Goal: Transaction & Acquisition: Book appointment/travel/reservation

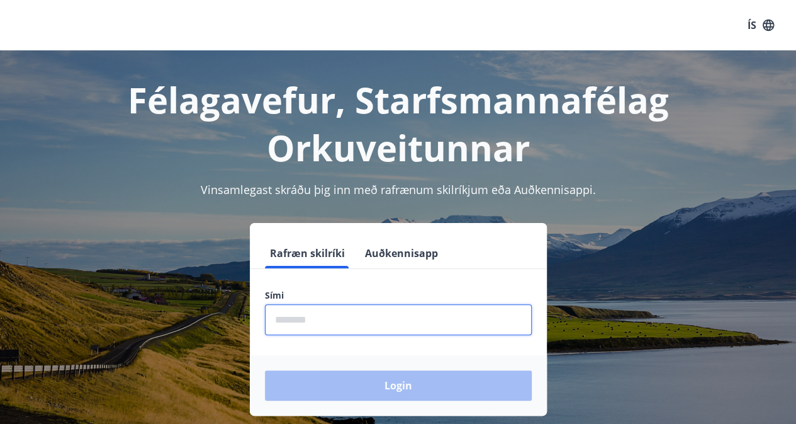
click at [409, 327] on input "phone" at bounding box center [398, 319] width 267 height 31
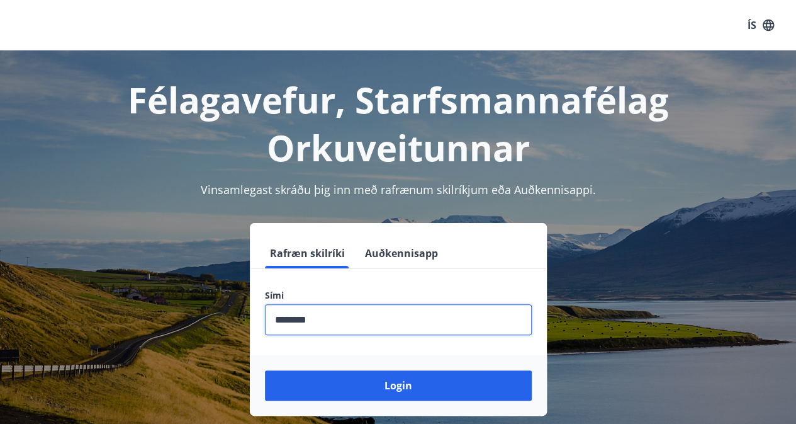
type input "********"
click at [265, 370] on button "Login" at bounding box center [398, 385] width 267 height 30
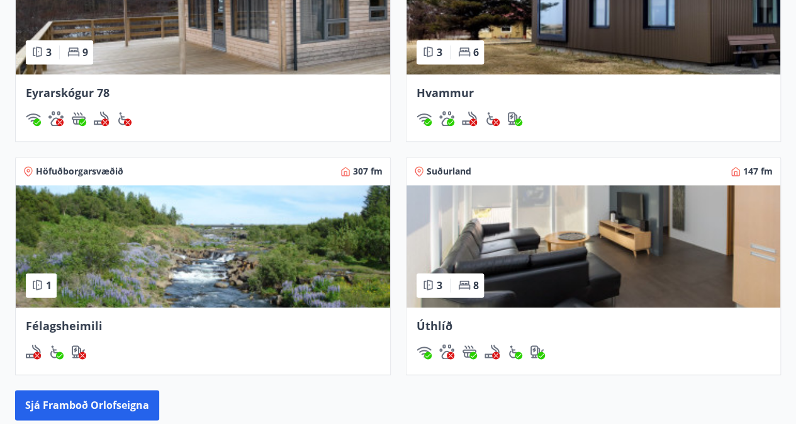
scroll to position [613, 0]
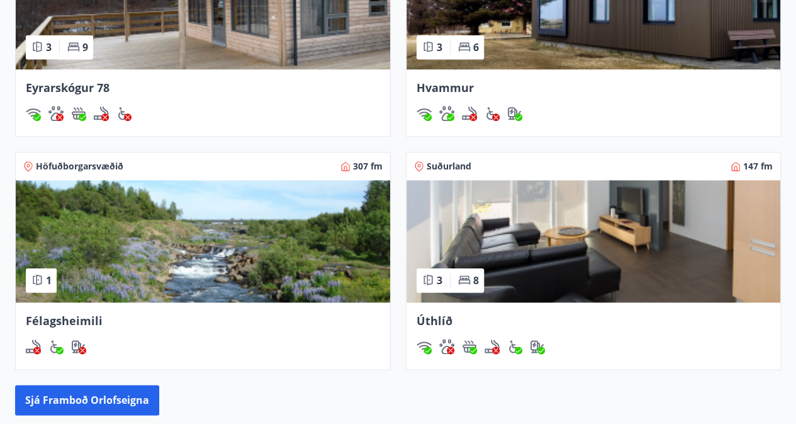
click at [634, 236] on img at bounding box center [594, 241] width 374 height 122
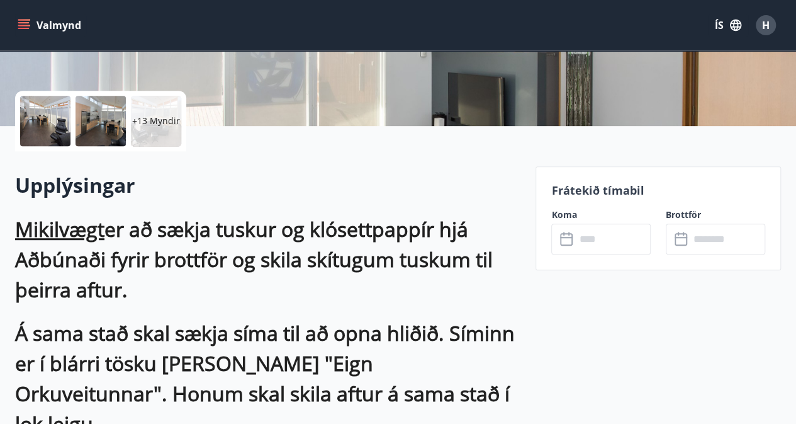
scroll to position [255, 0]
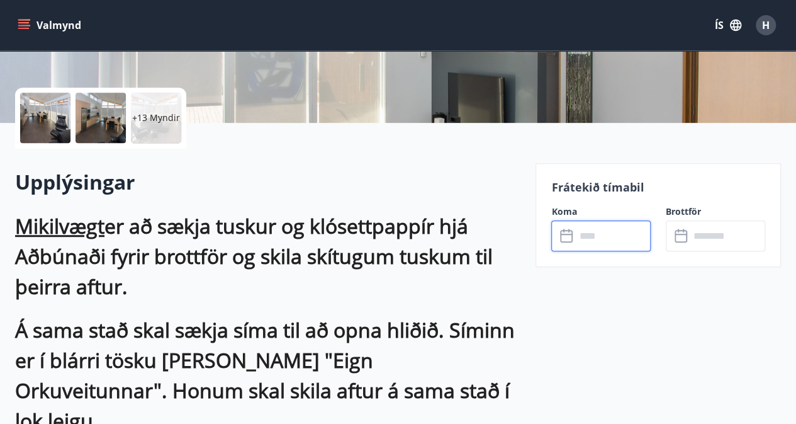
click at [610, 226] on input "text" at bounding box center [613, 235] width 76 height 31
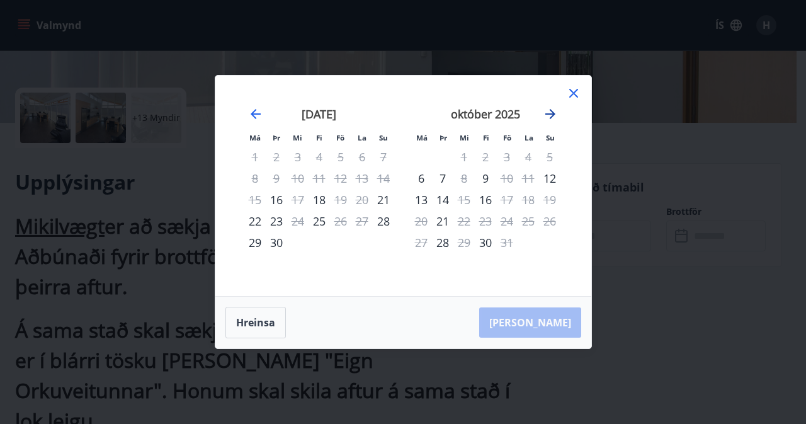
click at [552, 113] on icon "Move forward to switch to the next month." at bounding box center [550, 114] width 10 height 10
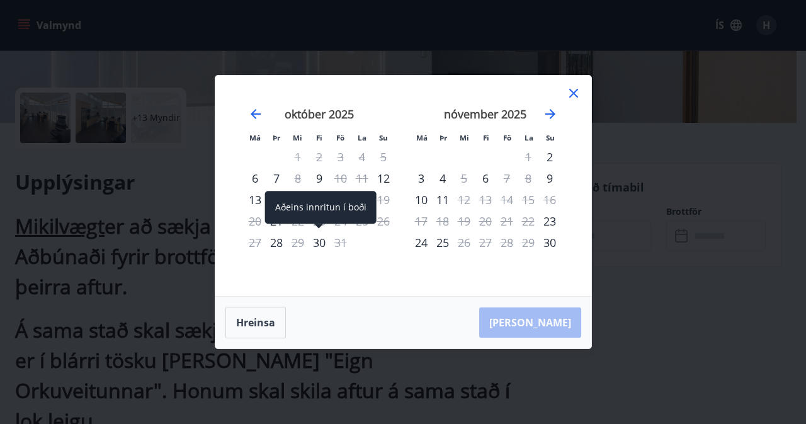
click at [322, 242] on div "30" at bounding box center [318, 242] width 21 height 21
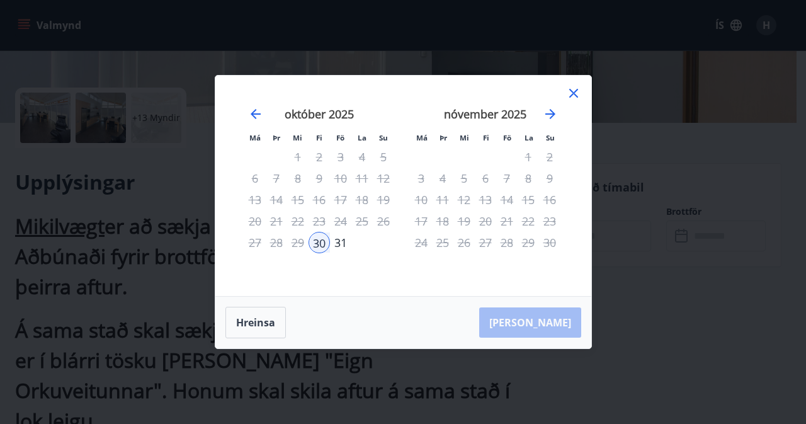
click at [546, 158] on div "2" at bounding box center [549, 156] width 21 height 21
click at [573, 93] on icon at bounding box center [573, 93] width 9 height 9
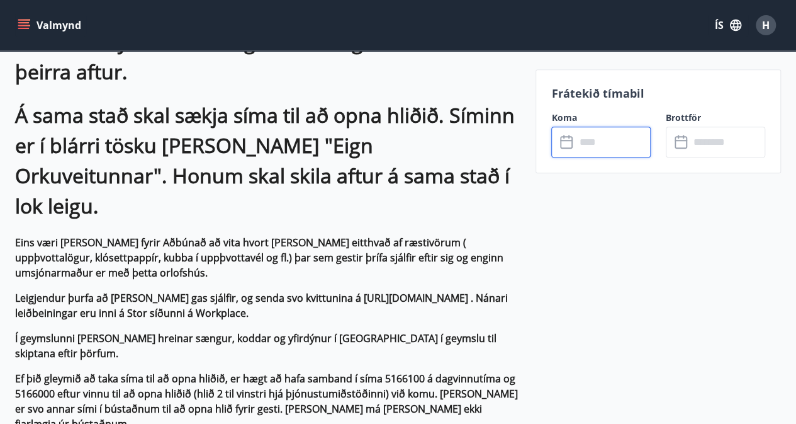
scroll to position [473, 0]
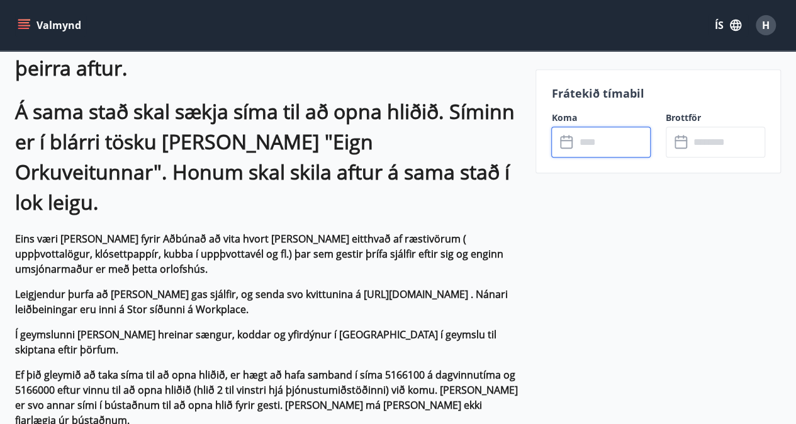
click at [595, 150] on input "text" at bounding box center [613, 141] width 76 height 31
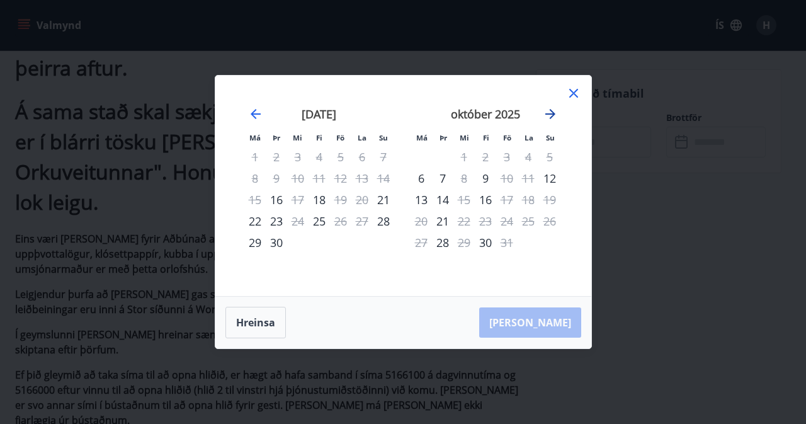
click at [551, 115] on icon "Move forward to switch to the next month." at bounding box center [549, 113] width 15 height 15
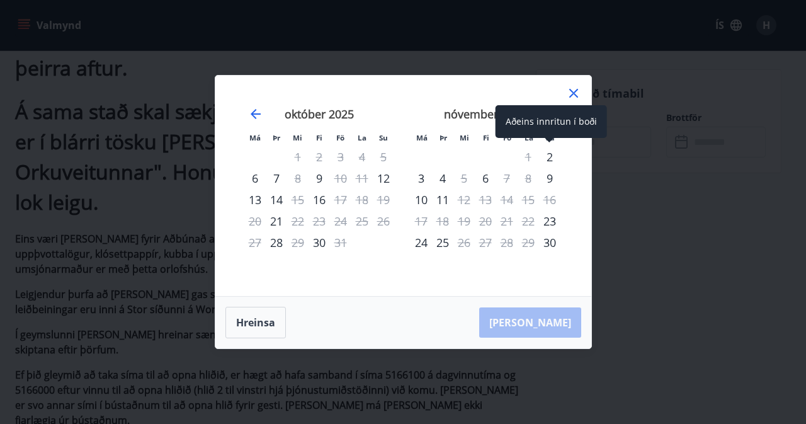
click at [548, 156] on div "2" at bounding box center [549, 156] width 21 height 21
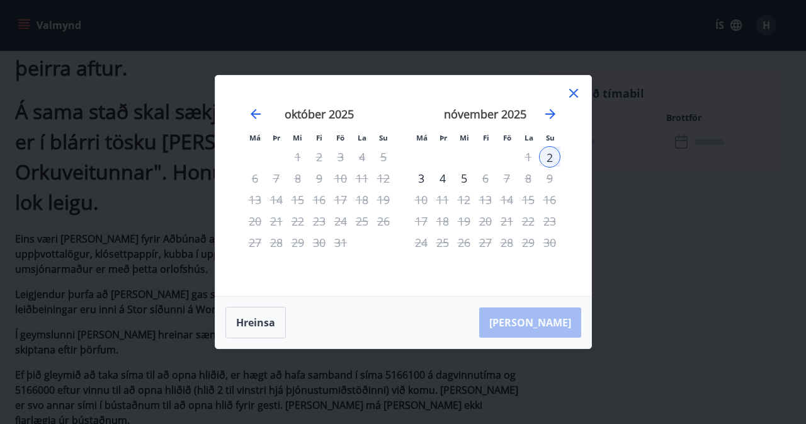
click at [441, 179] on div "4" at bounding box center [442, 177] width 21 height 21
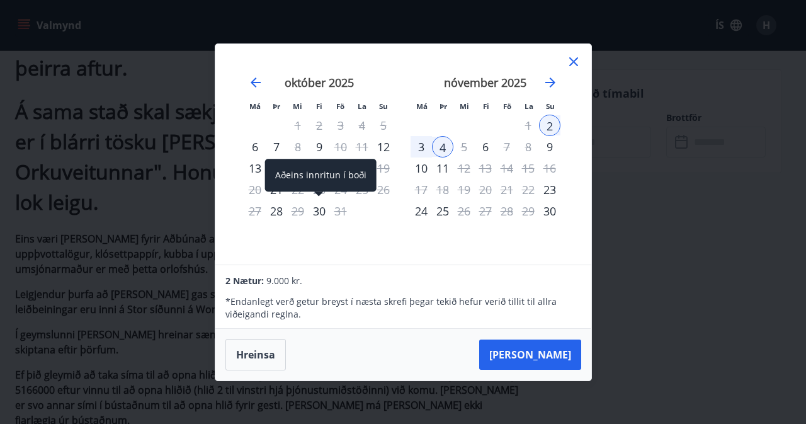
click at [322, 208] on div "30" at bounding box center [318, 210] width 21 height 21
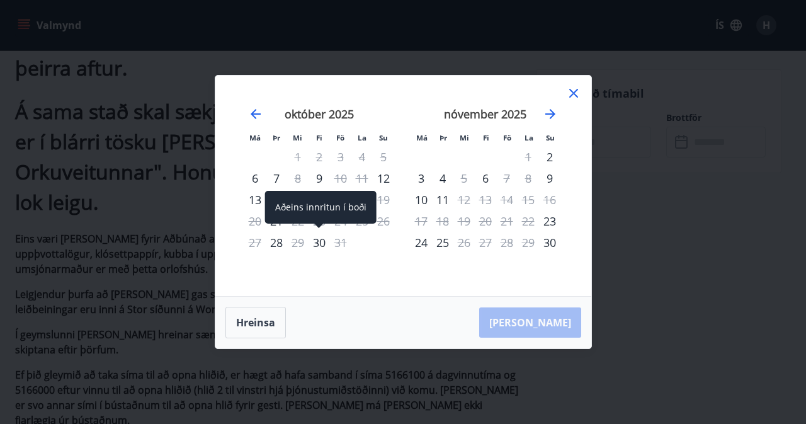
click at [320, 243] on div "30" at bounding box center [318, 242] width 21 height 21
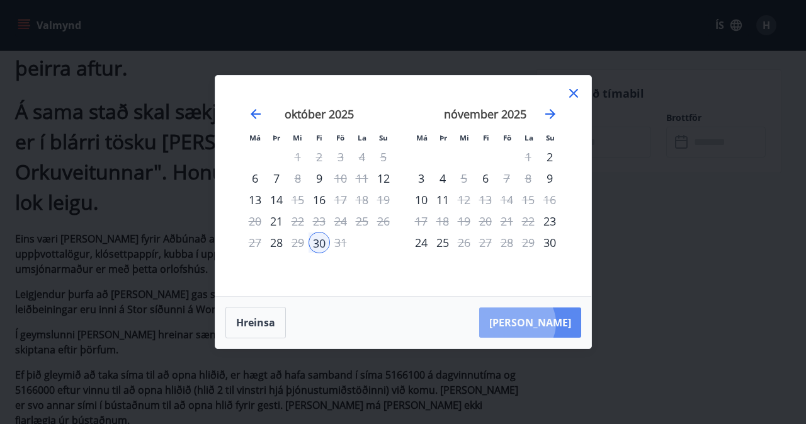
click at [555, 323] on button "[PERSON_NAME]" at bounding box center [530, 322] width 102 height 30
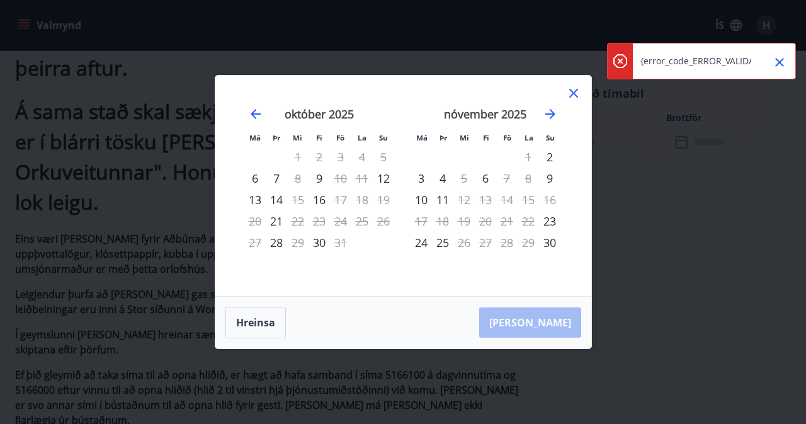
click at [780, 61] on icon "Close" at bounding box center [779, 62] width 9 height 9
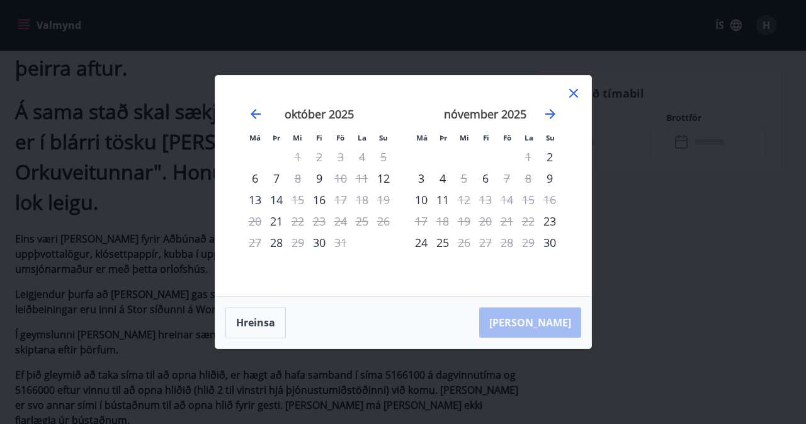
click at [573, 87] on icon at bounding box center [573, 93] width 15 height 15
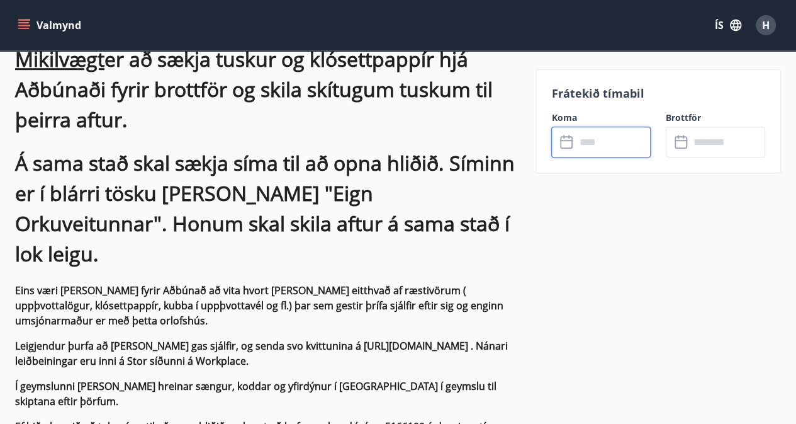
scroll to position [448, 0]
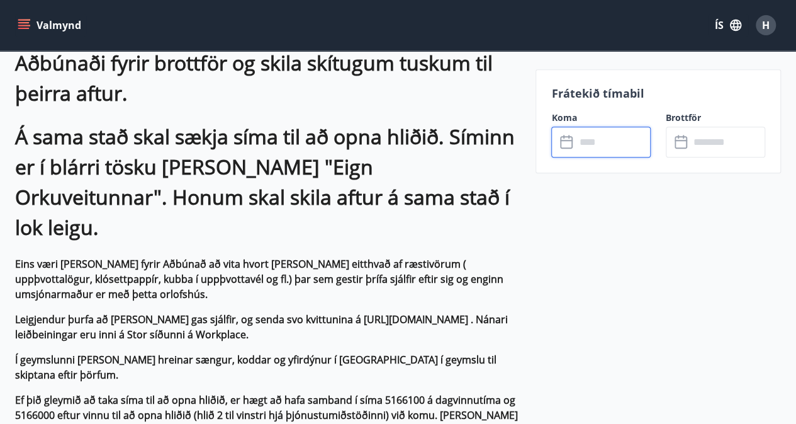
click at [610, 132] on input "text" at bounding box center [613, 141] width 76 height 31
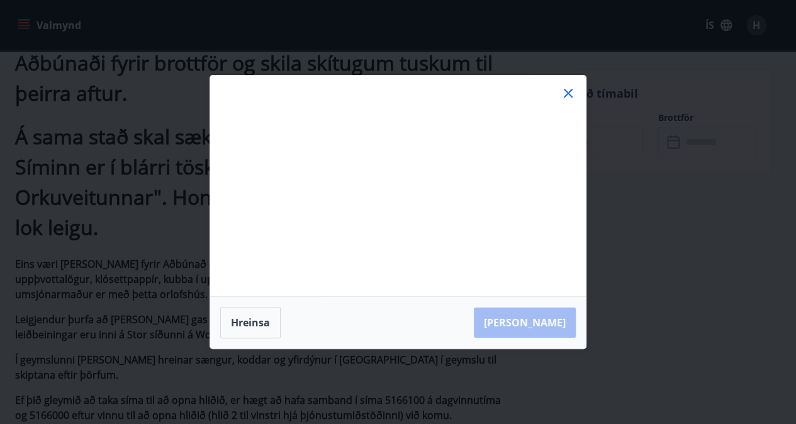
click at [610, 132] on div "Má Þr Mi Fi Fö La Su Má Þr Mi Fi Fö La Su [DATE] 1 2 3 4 5 6 7 8 9 10 11 12 13 …" at bounding box center [398, 212] width 796 height 424
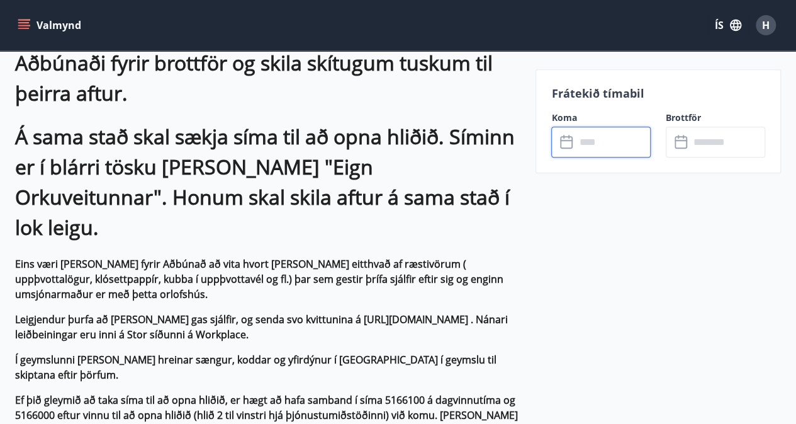
click at [598, 149] on input "text" at bounding box center [613, 141] width 76 height 31
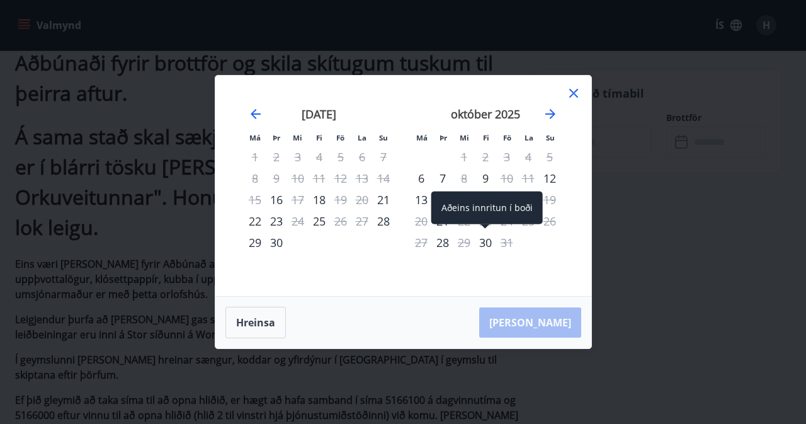
click at [484, 238] on div "30" at bounding box center [485, 242] width 21 height 21
click at [483, 239] on div "30" at bounding box center [485, 242] width 21 height 21
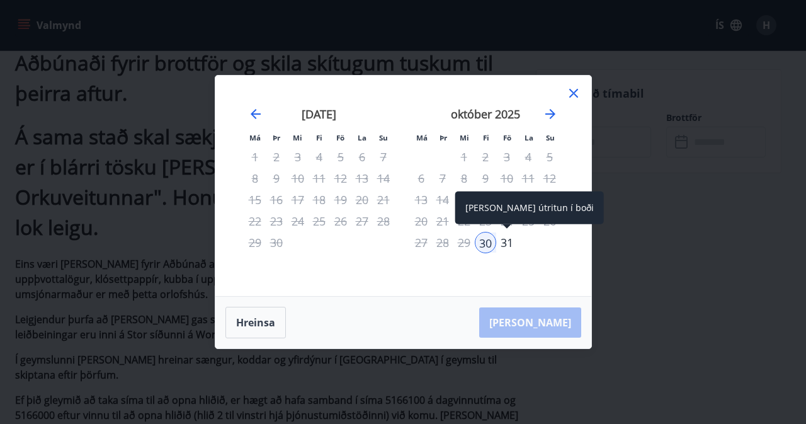
click at [503, 241] on div "31" at bounding box center [506, 242] width 21 height 21
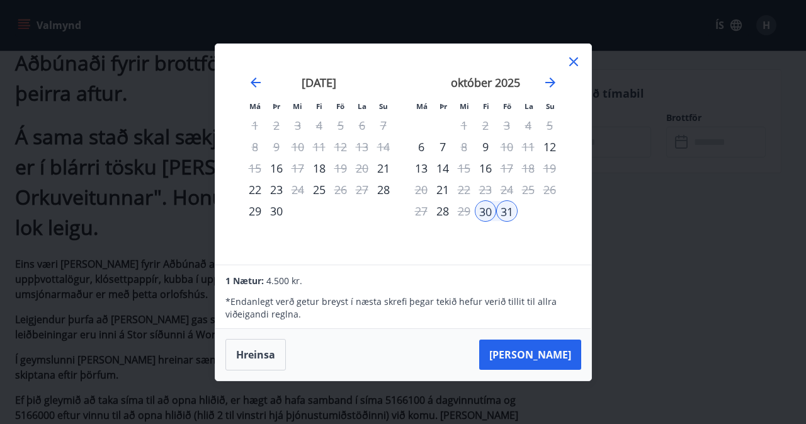
click at [515, 237] on div "[DATE] 1 2 3 4 5 6 7 8 9 10 11 12 13 14 15 16 17 18 19 20 21 22 23 24 25 26 27 …" at bounding box center [485, 162] width 166 height 206
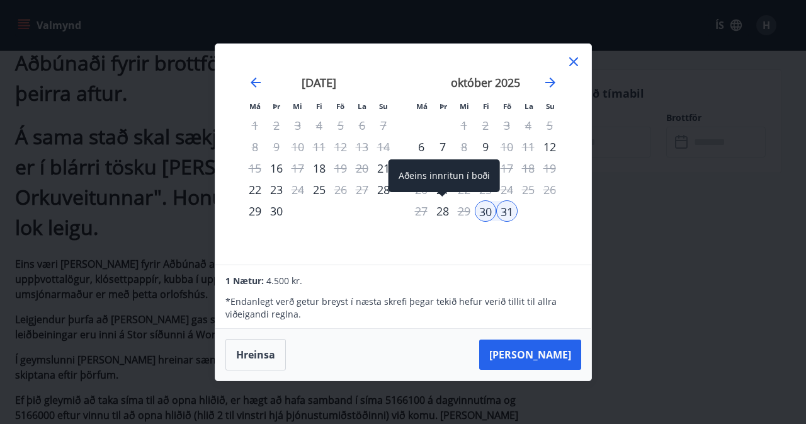
click at [448, 199] on div "Aðeins innritun í boði" at bounding box center [443, 180] width 111 height 42
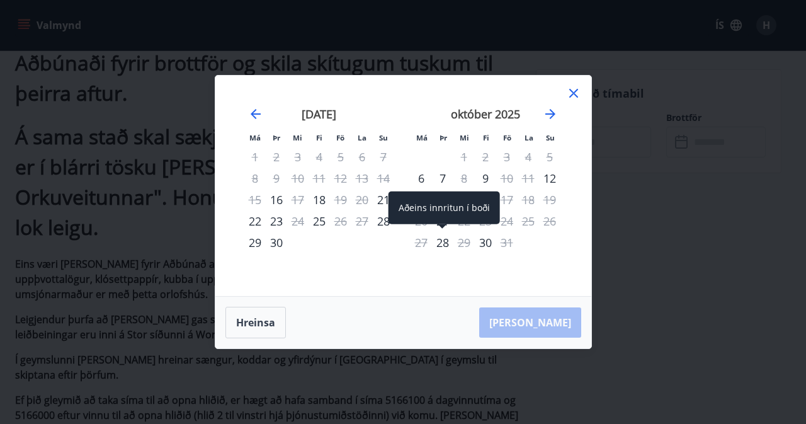
click at [446, 244] on div "28" at bounding box center [442, 242] width 21 height 21
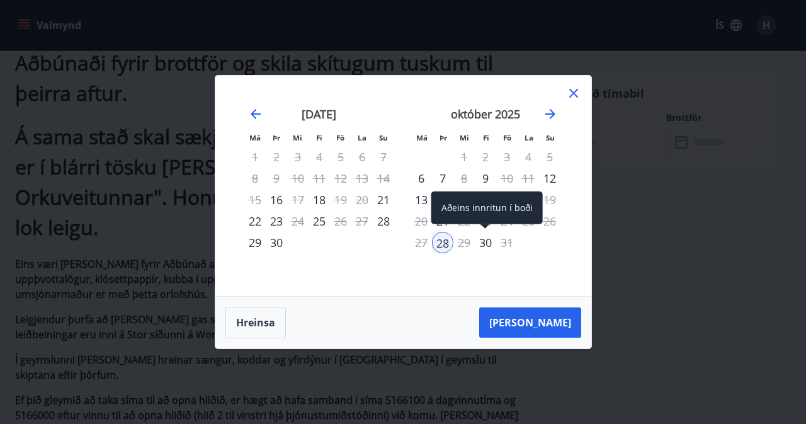
click at [487, 242] on div "30" at bounding box center [485, 242] width 21 height 21
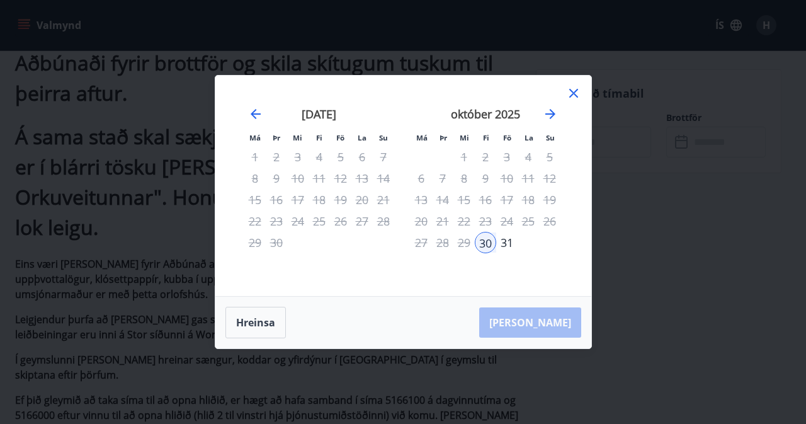
click at [446, 244] on div "28" at bounding box center [442, 242] width 21 height 21
click at [274, 327] on button "Hreinsa" at bounding box center [255, 321] width 60 height 31
click at [570, 99] on icon at bounding box center [573, 93] width 15 height 15
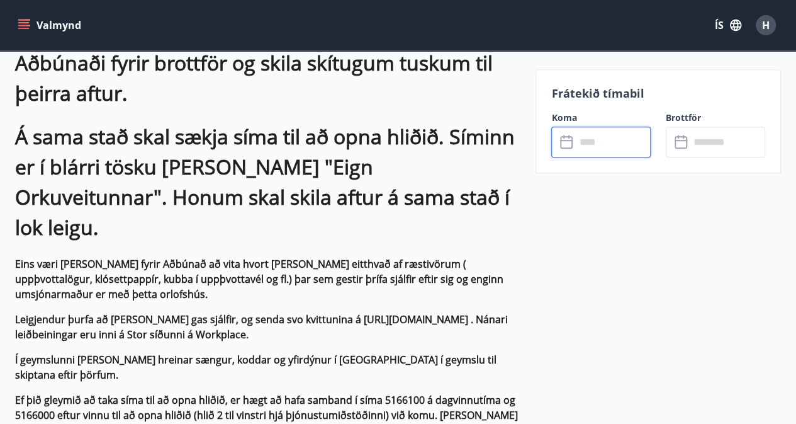
click at [585, 142] on input "text" at bounding box center [613, 141] width 76 height 31
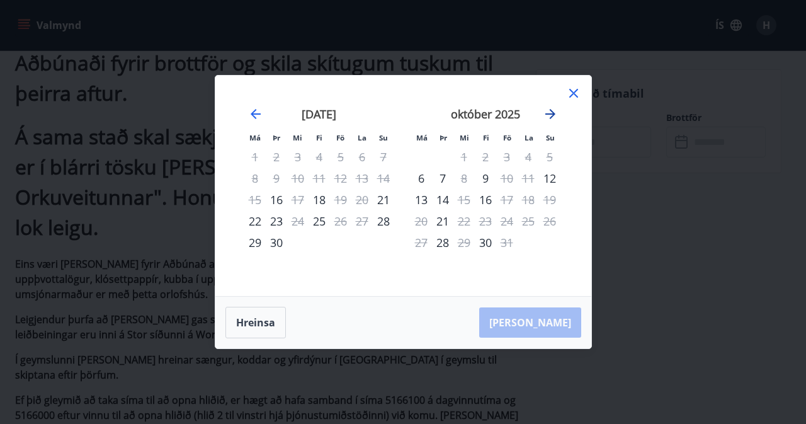
click at [545, 110] on icon "Move forward to switch to the next month." at bounding box center [549, 113] width 15 height 15
click at [569, 95] on icon at bounding box center [573, 93] width 15 height 15
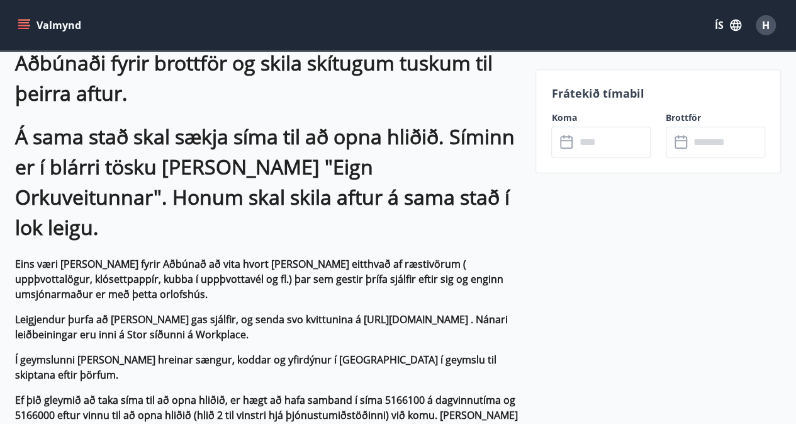
click at [573, 142] on icon at bounding box center [567, 142] width 15 height 15
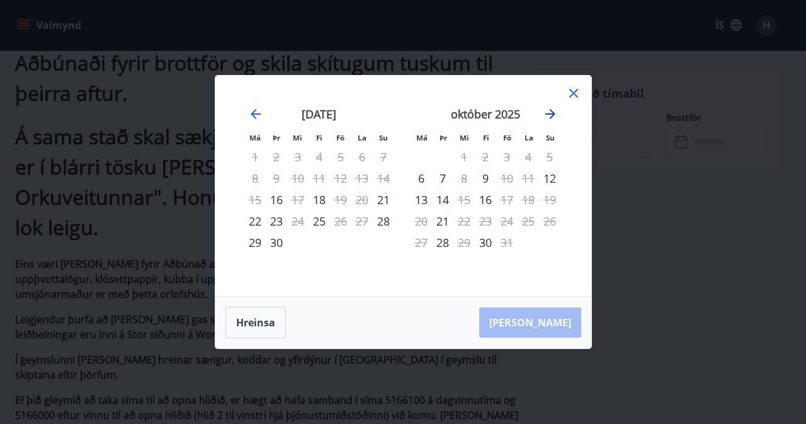
click at [552, 115] on icon "Move forward to switch to the next month." at bounding box center [549, 113] width 15 height 15
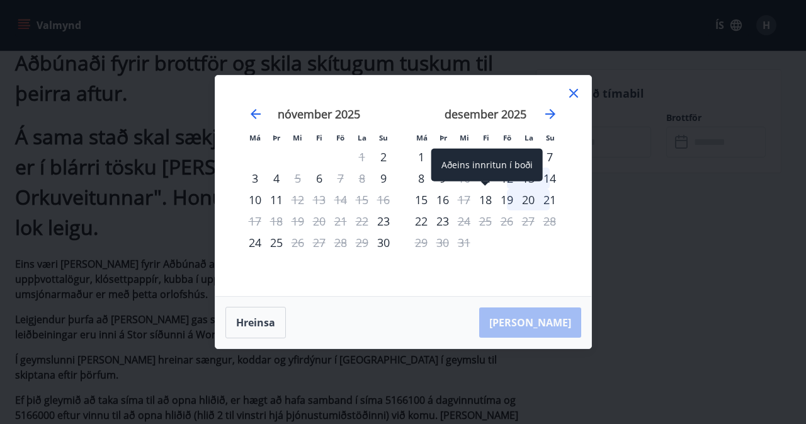
click at [486, 199] on div "18" at bounding box center [485, 199] width 21 height 21
click at [443, 221] on div "23" at bounding box center [442, 220] width 21 height 21
click at [488, 198] on div "18" at bounding box center [485, 199] width 21 height 21
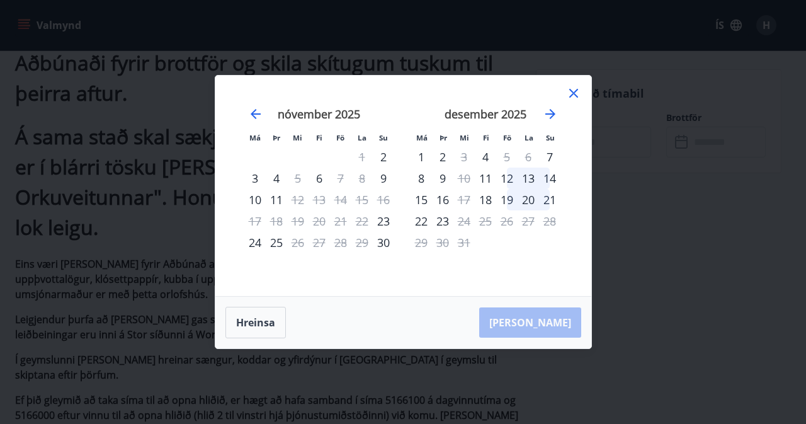
click at [437, 223] on div "23" at bounding box center [442, 220] width 21 height 21
click at [524, 197] on div "20" at bounding box center [527, 199] width 21 height 21
click at [492, 200] on div "18" at bounding box center [485, 199] width 21 height 21
click at [486, 197] on div "18" at bounding box center [485, 199] width 21 height 21
click at [485, 197] on div "18" at bounding box center [485, 199] width 21 height 21
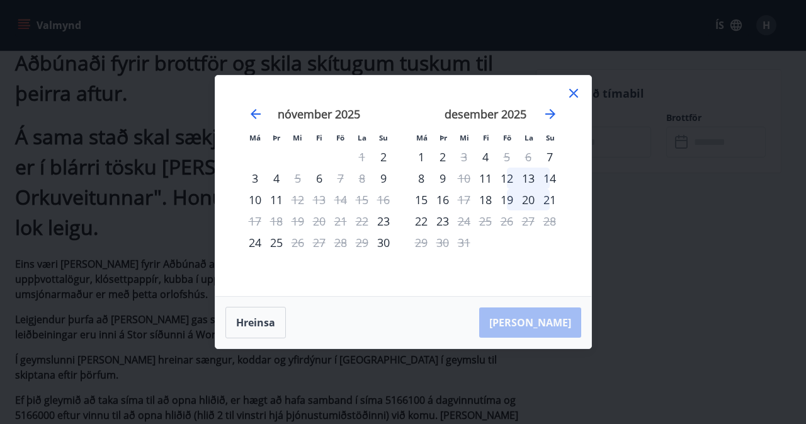
click at [511, 196] on div "19" at bounding box center [506, 199] width 21 height 21
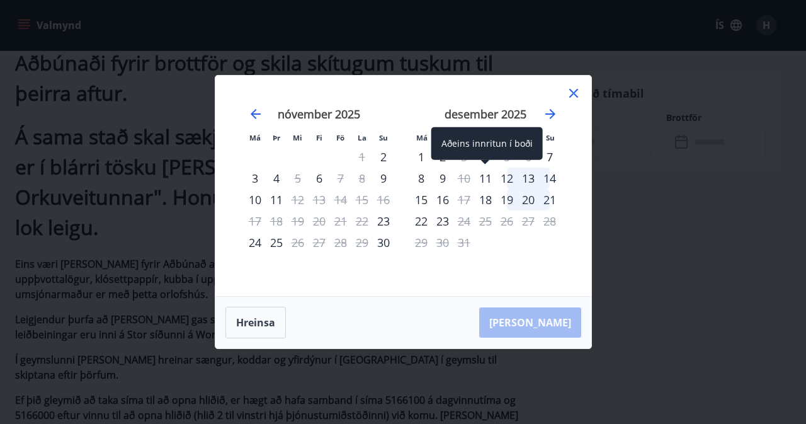
click at [487, 179] on div "11" at bounding box center [485, 177] width 21 height 21
click at [487, 178] on div "11" at bounding box center [485, 177] width 21 height 21
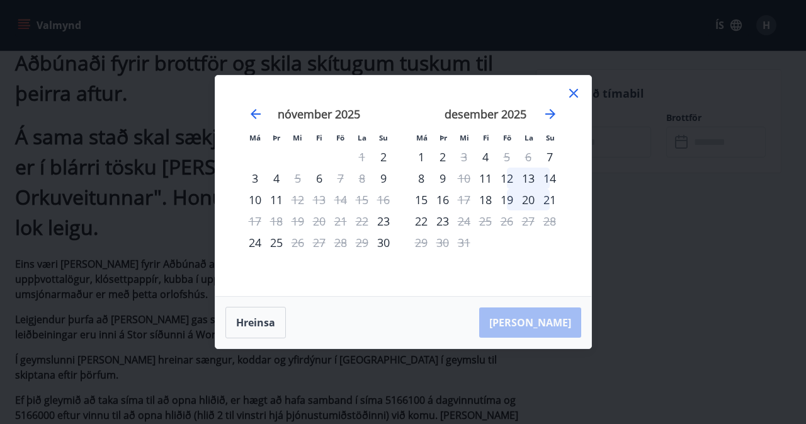
click at [571, 90] on icon at bounding box center [573, 93] width 15 height 15
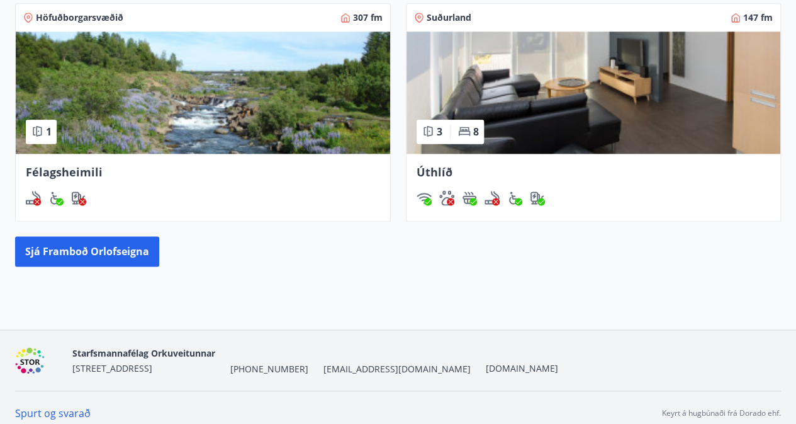
scroll to position [771, 0]
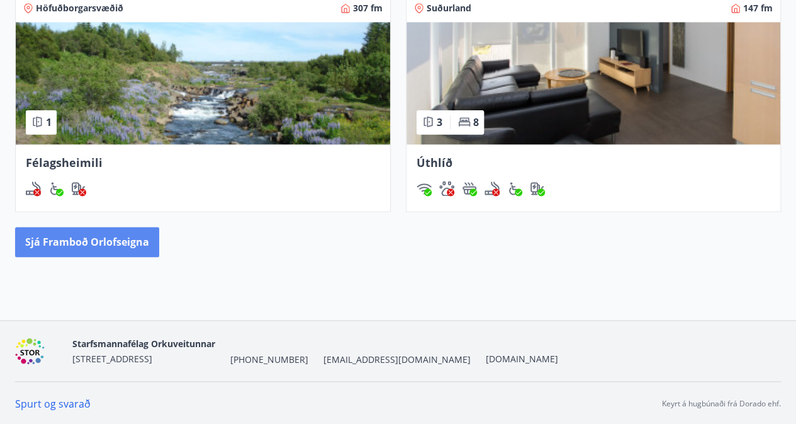
click at [143, 252] on button "Sjá framboð orlofseigna" at bounding box center [87, 242] width 144 height 30
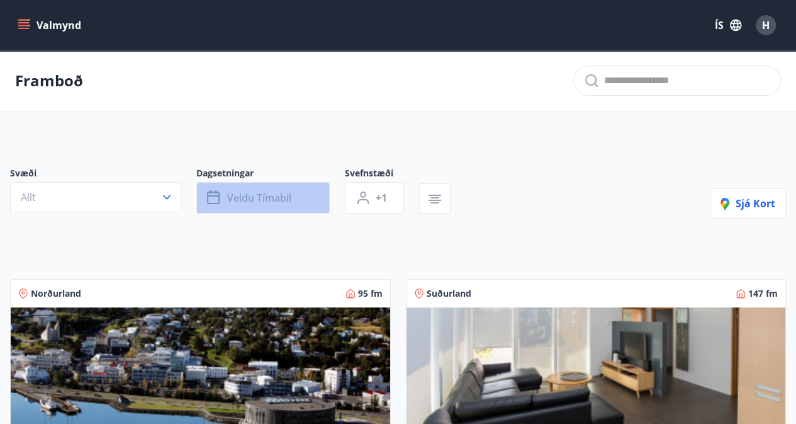
click at [272, 200] on span "Veldu tímabil" at bounding box center [259, 198] width 64 height 14
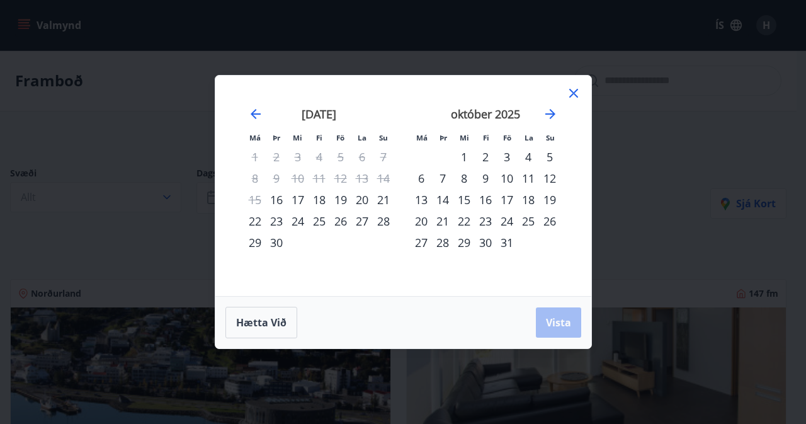
click at [443, 240] on div "28" at bounding box center [442, 242] width 21 height 21
click at [551, 110] on icon "Move forward to switch to the next month." at bounding box center [549, 113] width 15 height 15
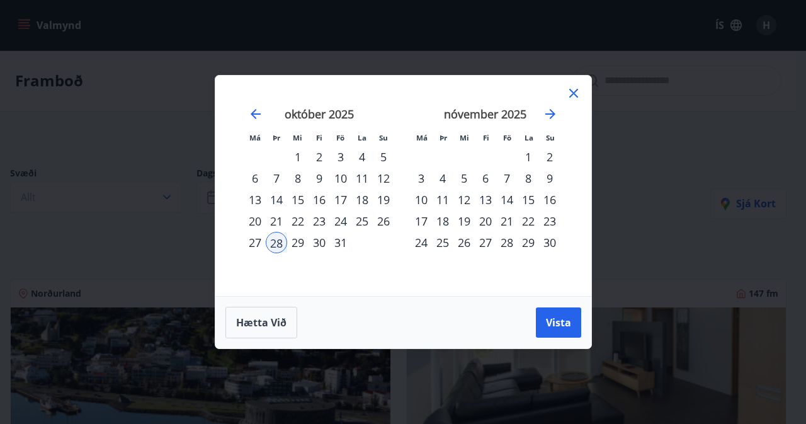
click at [547, 150] on div "2" at bounding box center [549, 156] width 21 height 21
drag, startPoint x: 547, startPoint y: 150, endPoint x: 463, endPoint y: 82, distance: 108.2
click at [463, 82] on div "Má Þr Mi Fi Fö La Su Má Þr Mi Fi Fö La Su [DATE] 1 2 3 4 5 6 7 8 9 10 11 12 13 …" at bounding box center [403, 186] width 376 height 220
click at [550, 323] on span "Vista" at bounding box center [558, 322] width 25 height 14
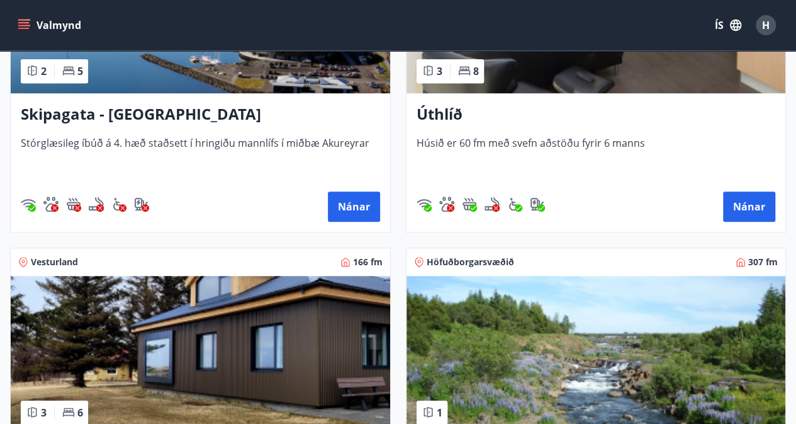
scroll to position [336, 0]
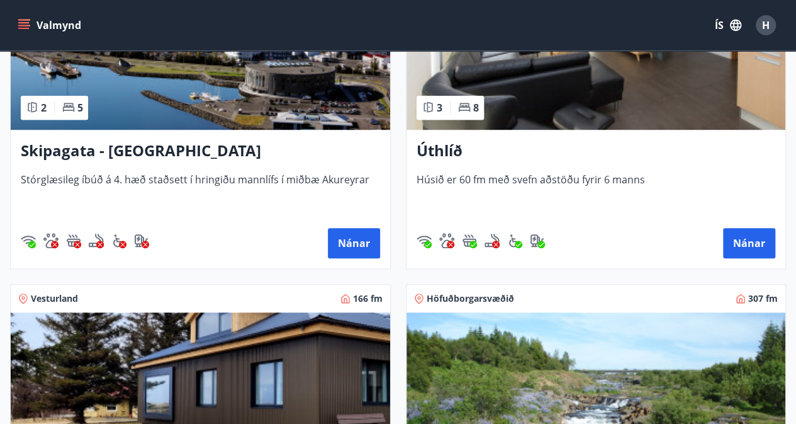
click at [600, 110] on img at bounding box center [596, 50] width 379 height 159
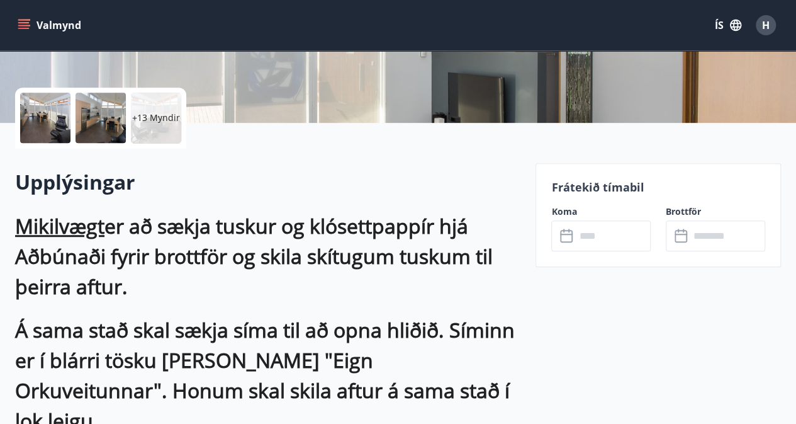
scroll to position [258, 0]
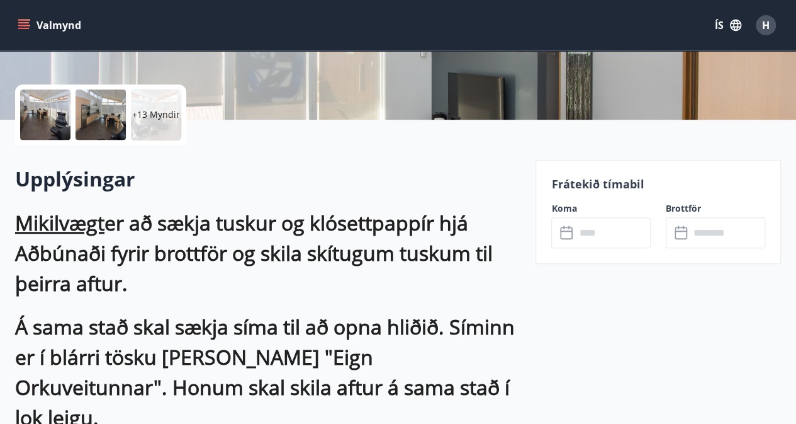
drag, startPoint x: 802, startPoint y: 86, endPoint x: 576, endPoint y: 231, distance: 268.7
click at [576, 231] on input "text" at bounding box center [613, 232] width 76 height 31
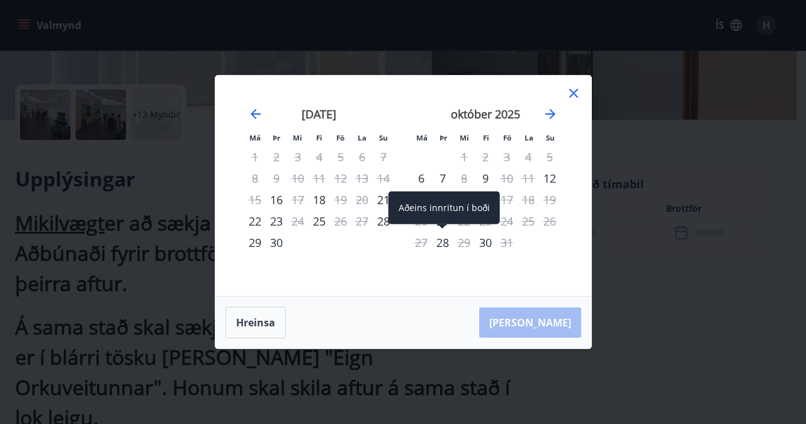
click at [439, 242] on div "28" at bounding box center [442, 242] width 21 height 21
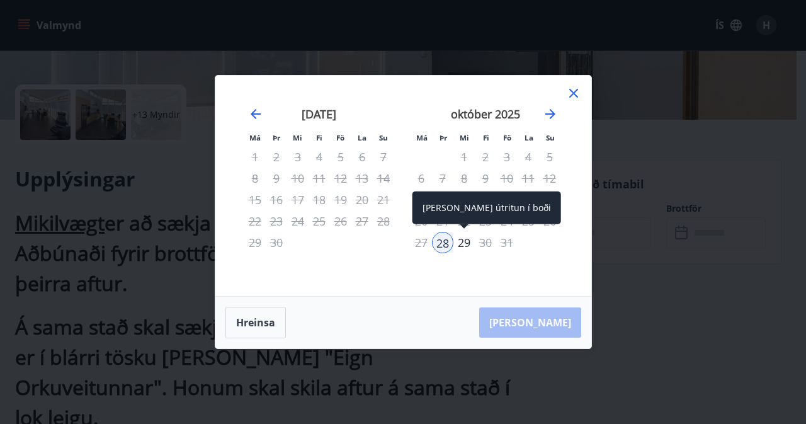
click at [464, 242] on div "29" at bounding box center [463, 242] width 21 height 21
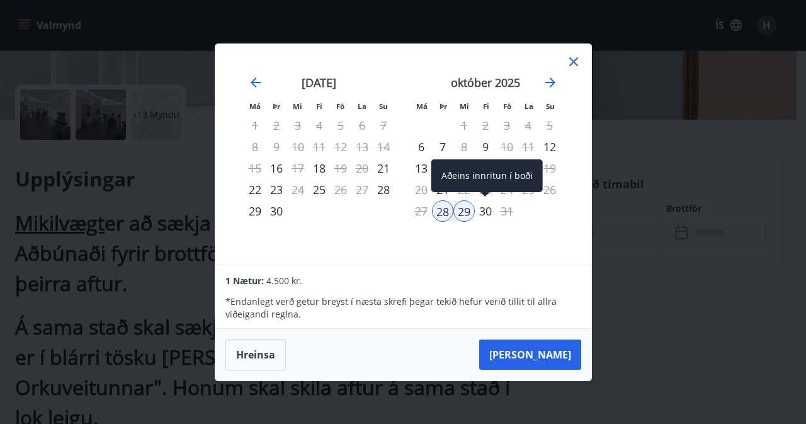
click at [485, 213] on div "30" at bounding box center [485, 210] width 21 height 21
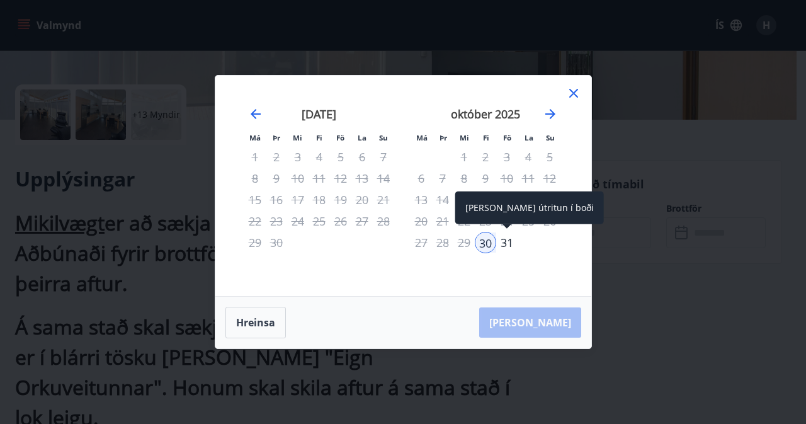
click at [502, 240] on div "31" at bounding box center [506, 242] width 21 height 21
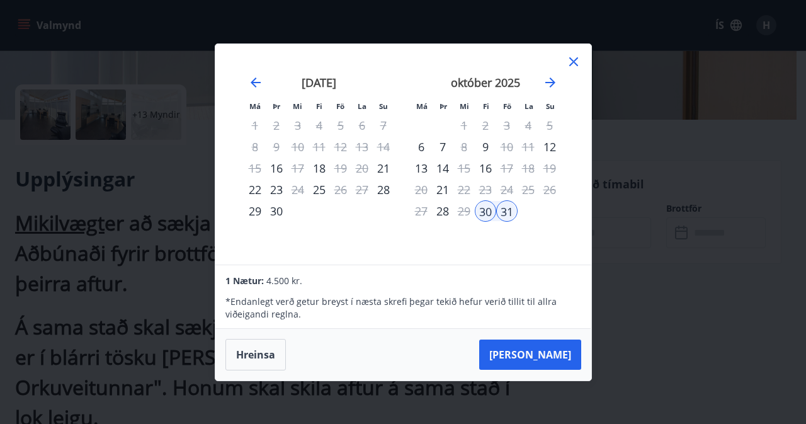
click at [526, 208] on td "Calendar" at bounding box center [527, 210] width 21 height 21
click at [549, 356] on button "[PERSON_NAME]" at bounding box center [530, 354] width 102 height 30
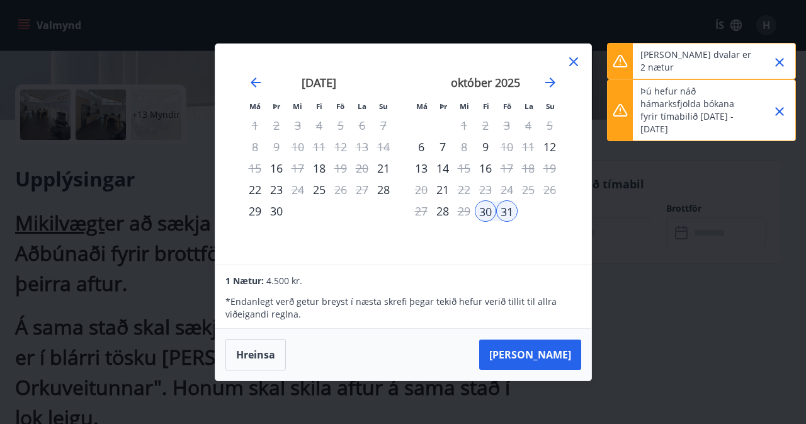
click at [780, 61] on icon "Close" at bounding box center [779, 62] width 9 height 9
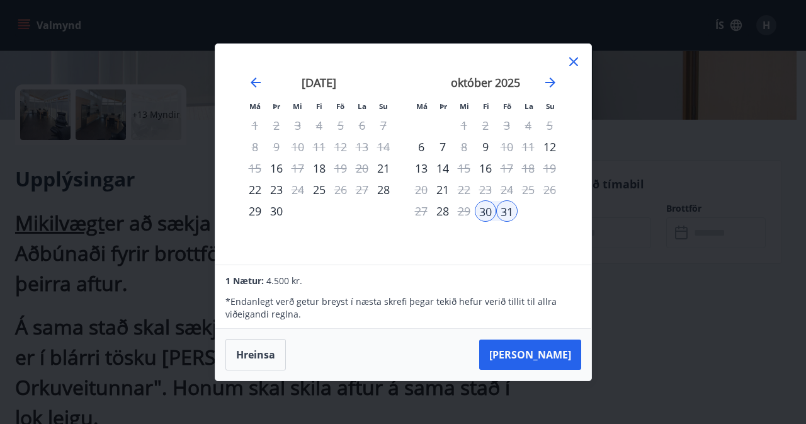
click at [534, 232] on div "[DATE] 1 2 3 4 5 6 7 8 9 10 11 12 13 14 15 16 17 18 19 20 21 22 23 24 25 26 27 …" at bounding box center [485, 162] width 166 height 206
click at [486, 212] on div "30" at bounding box center [485, 210] width 21 height 21
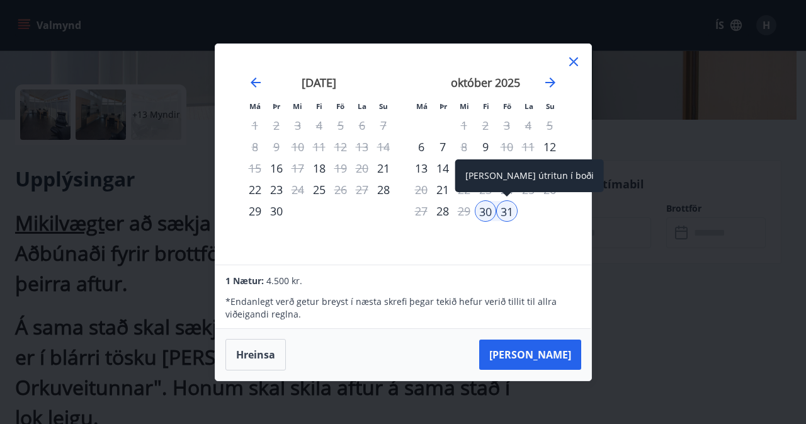
click at [500, 211] on div "31" at bounding box center [506, 210] width 21 height 21
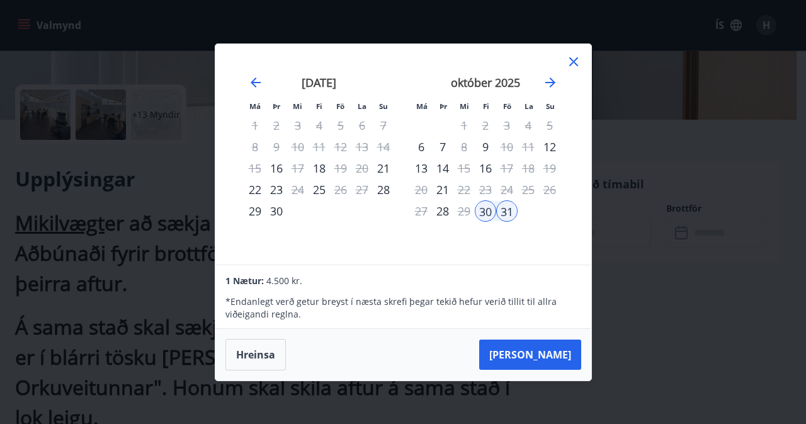
click at [576, 61] on icon at bounding box center [573, 61] width 15 height 15
